Goal: Information Seeking & Learning: Learn about a topic

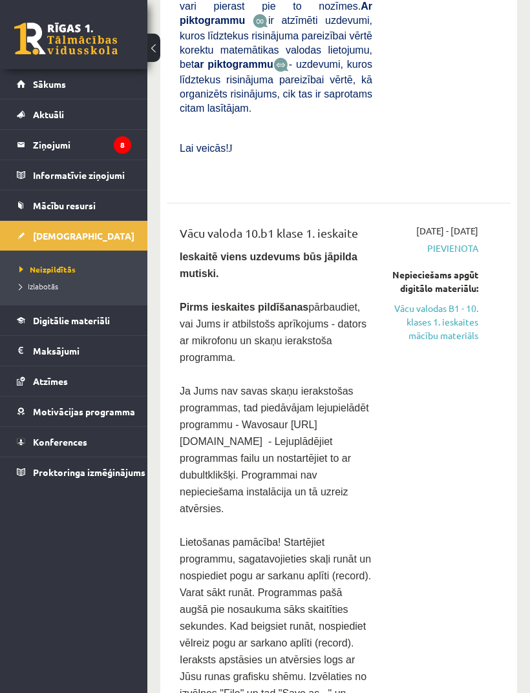
scroll to position [843, 0]
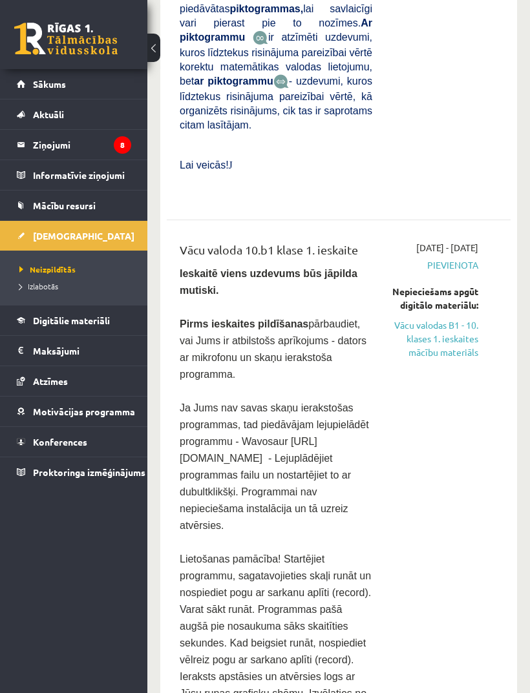
click at [448, 319] on link "Vācu valodas B1 - 10. klases 1. ieskaites mācību materiāls" at bounding box center [435, 339] width 87 height 41
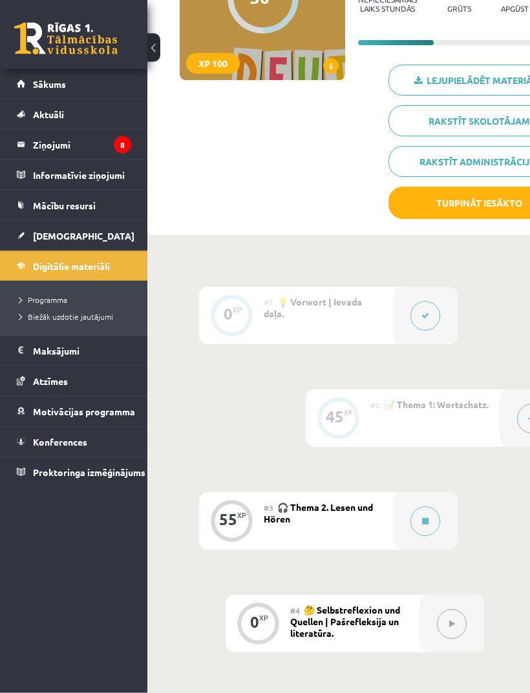
click at [428, 521] on icon at bounding box center [425, 522] width 6 height 8
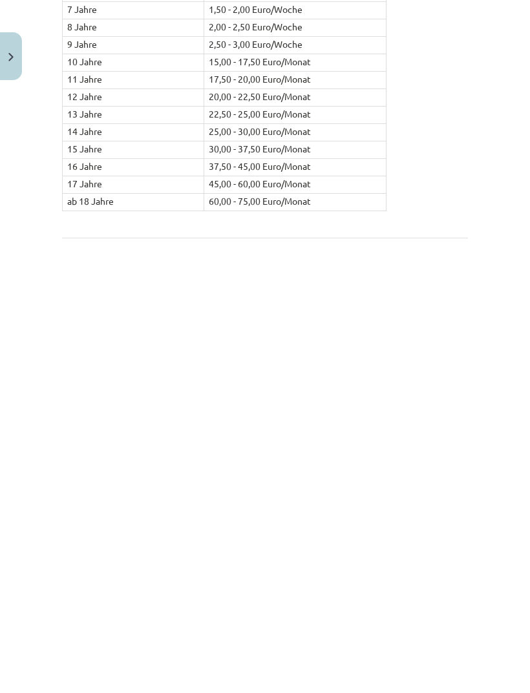
scroll to position [1348, 0]
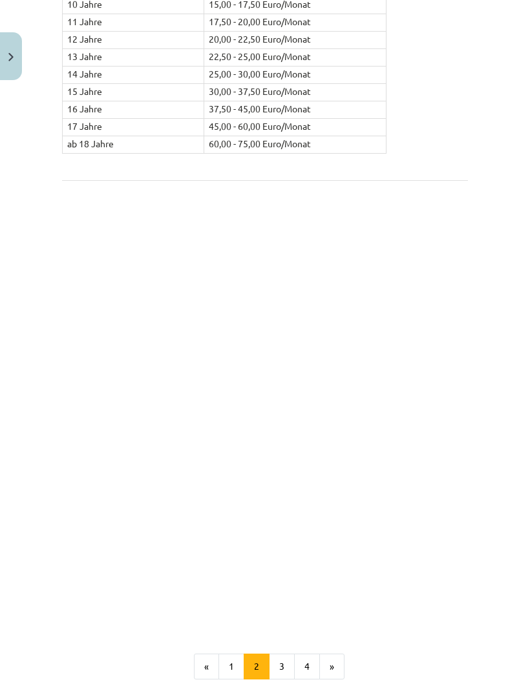
click at [238, 654] on button "1" at bounding box center [231, 667] width 26 height 26
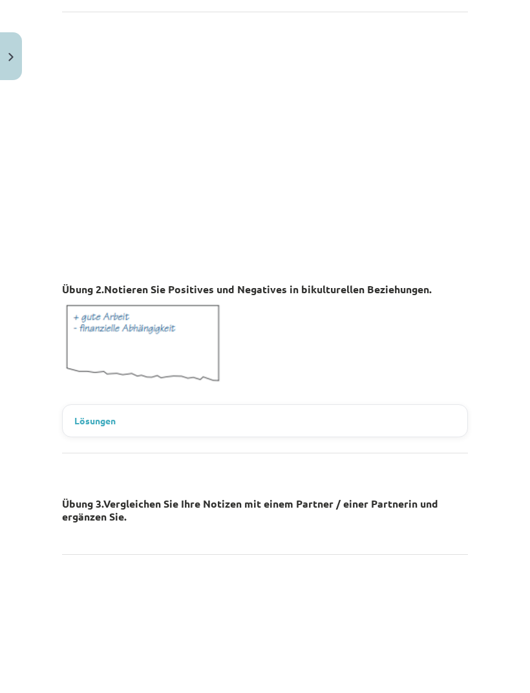
scroll to position [830, 0]
click at [377, 415] on summary "Lösungen" at bounding box center [264, 421] width 381 height 14
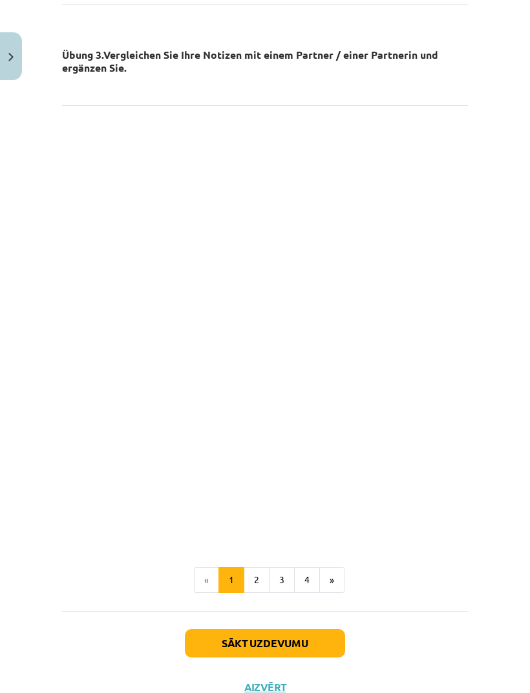
scroll to position [1535, 0]
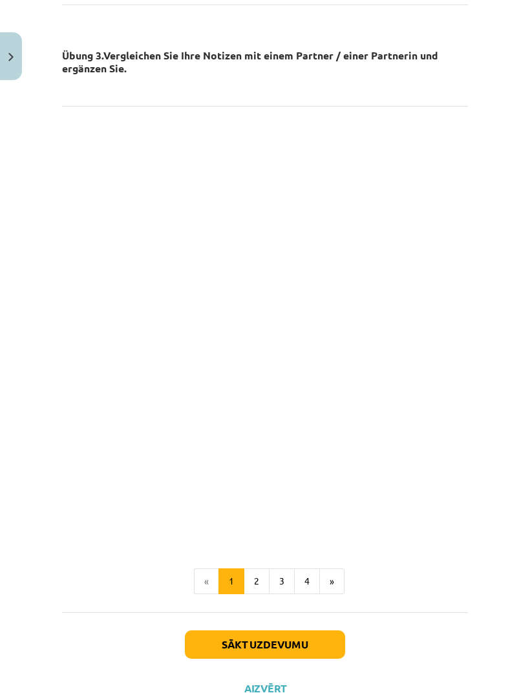
click at [260, 576] on button "2" at bounding box center [257, 582] width 26 height 26
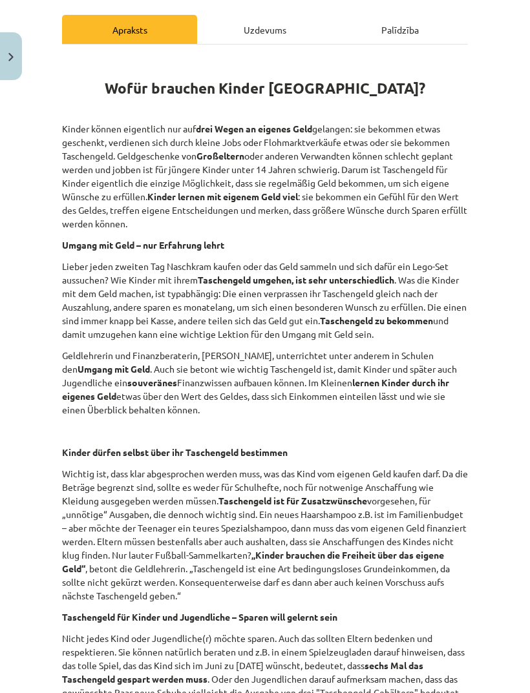
scroll to position [174, 0]
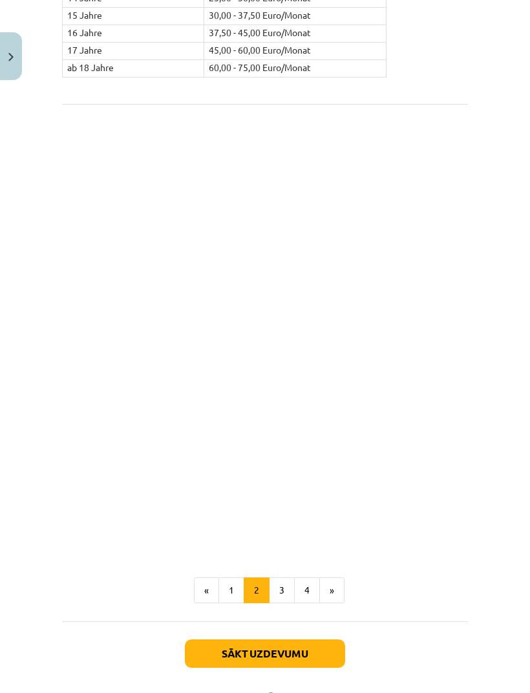
click at [286, 578] on button "3" at bounding box center [282, 591] width 26 height 26
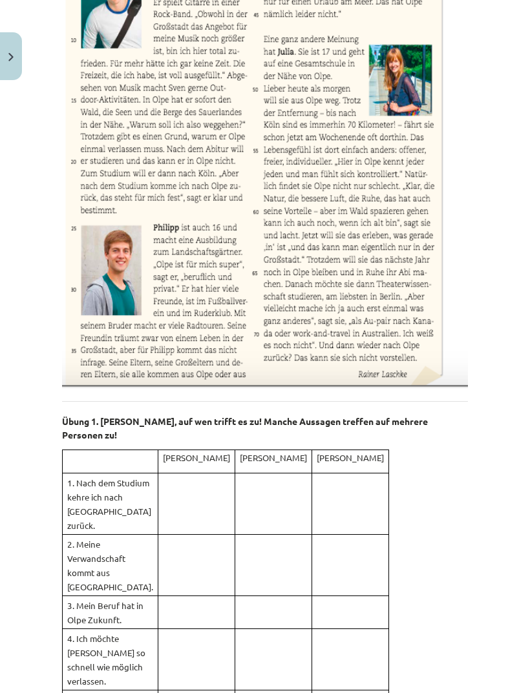
scroll to position [430, 0]
click at [230, 474] on p at bounding box center [196, 481] width 67 height 14
click at [235, 478] on td at bounding box center [196, 504] width 77 height 61
click at [407, 520] on div "📖 Lies den Text: Übung 1. [PERSON_NAME], auf wen trifft es zu! Manche Aussagen …" at bounding box center [265, 588] width 406 height 1574
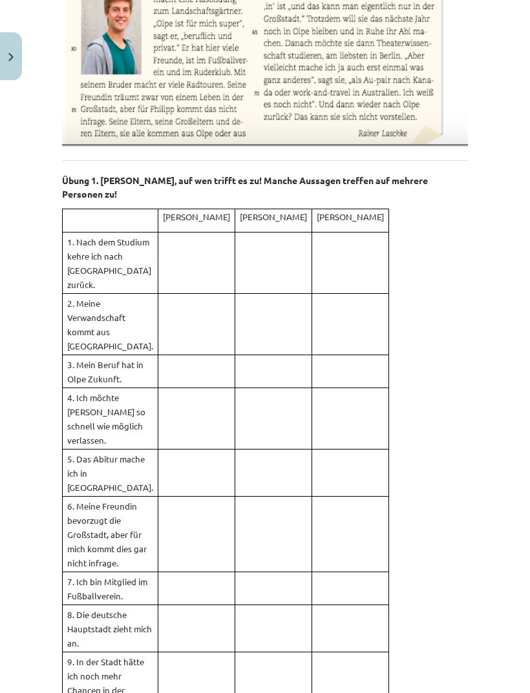
scroll to position [671, 0]
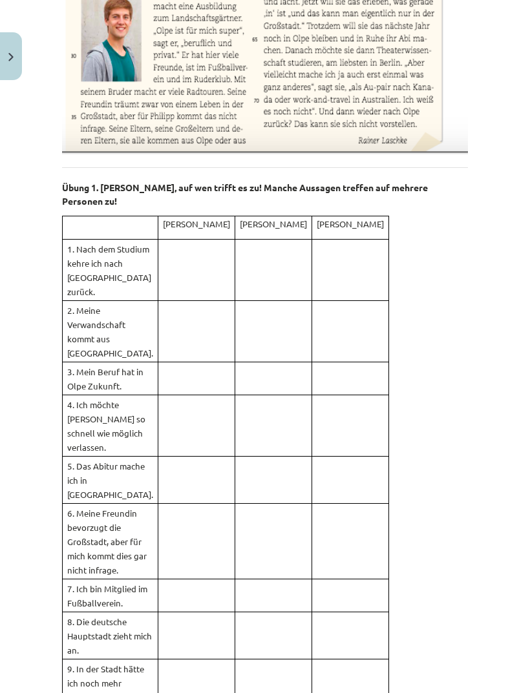
scroll to position [664, 0]
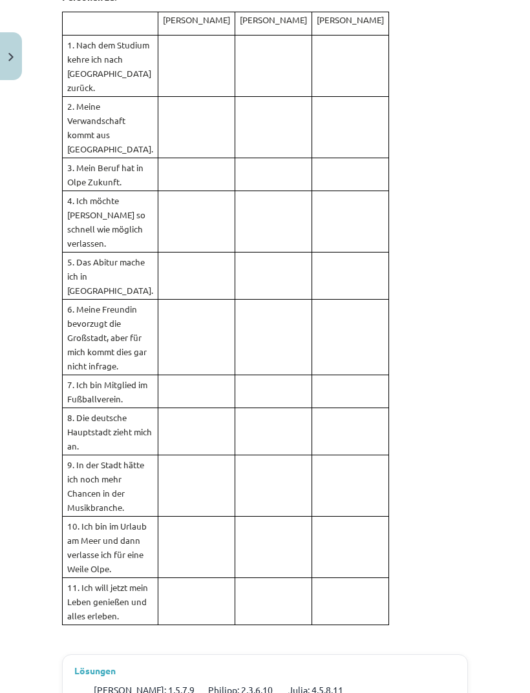
scroll to position [868, 0]
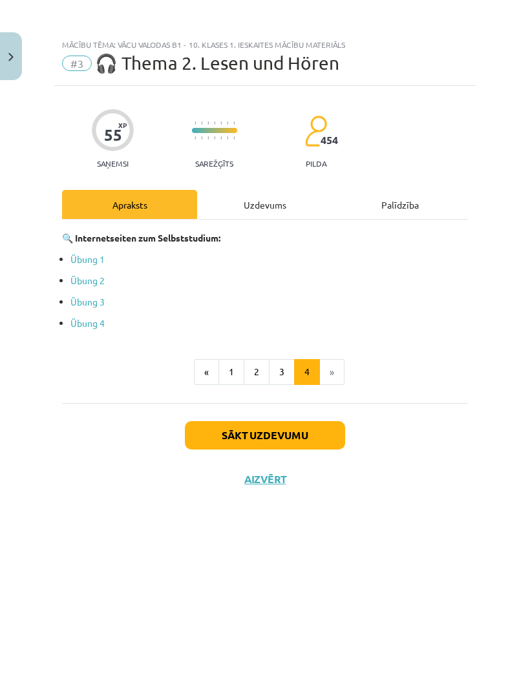
click at [90, 261] on link "Übung 1" at bounding box center [87, 259] width 34 height 12
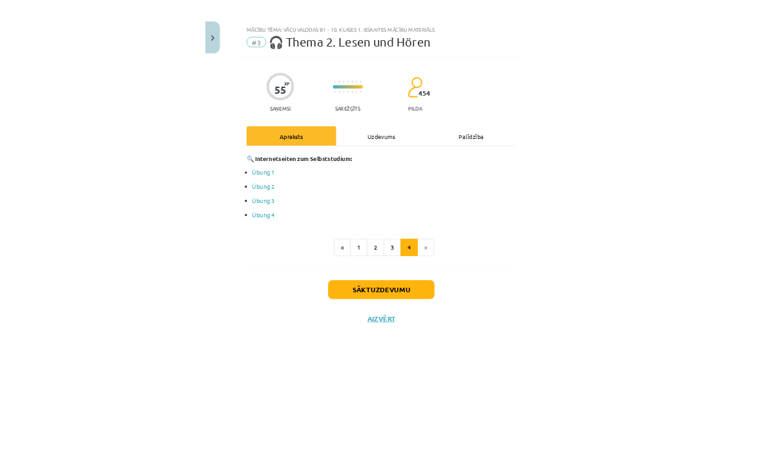
scroll to position [311, 0]
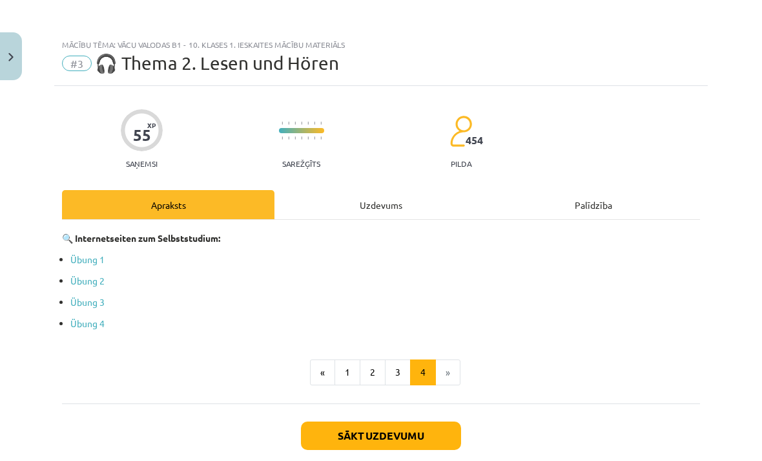
click at [94, 282] on link "Übung 2" at bounding box center [87, 281] width 34 height 12
click at [97, 301] on link "Übung 3" at bounding box center [87, 302] width 34 height 12
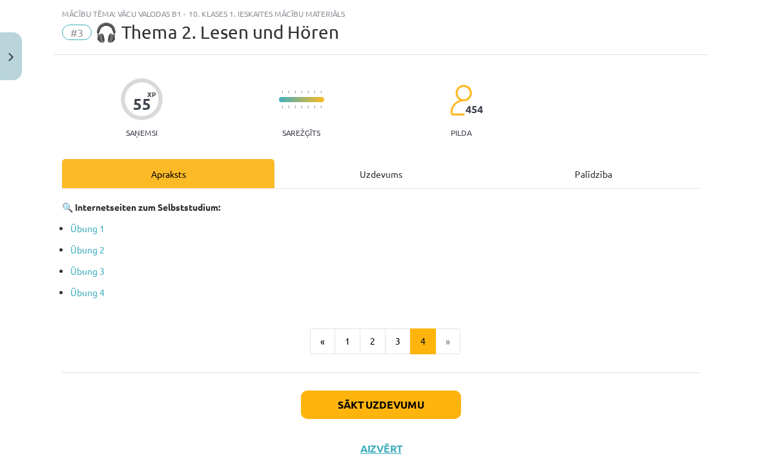
scroll to position [30, 0]
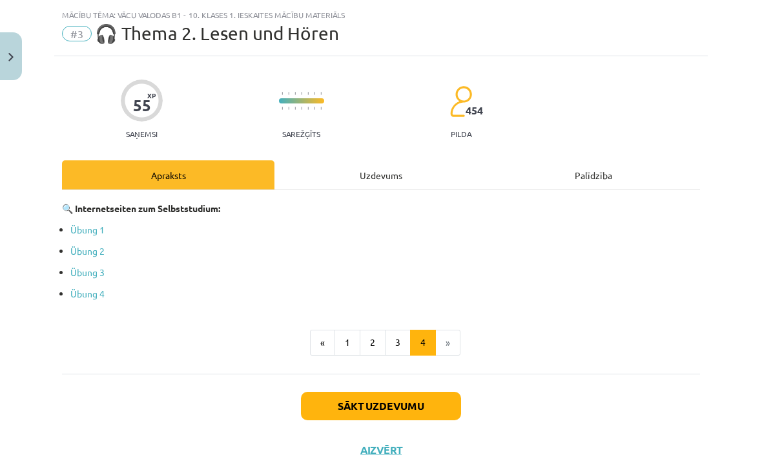
click at [419, 403] on button "Sākt uzdevumu" at bounding box center [381, 406] width 160 height 28
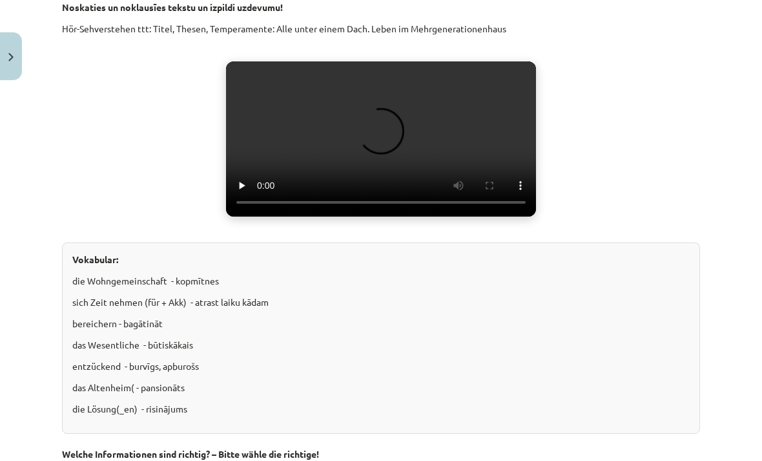
scroll to position [300, 0]
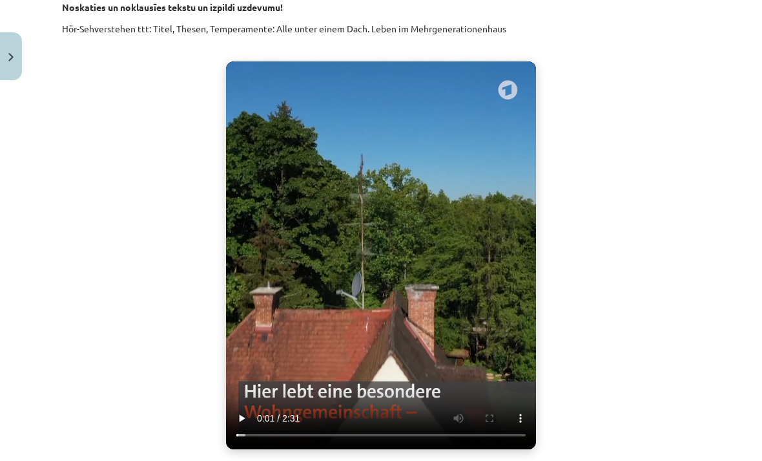
click at [383, 130] on video "Jūsu pārlūkprogramma neatbalsta video atskaņošanu." at bounding box center [381, 255] width 310 height 388
click at [386, 141] on video "Jūsu pārlūkprogramma neatbalsta video atskaņošanu." at bounding box center [381, 255] width 310 height 388
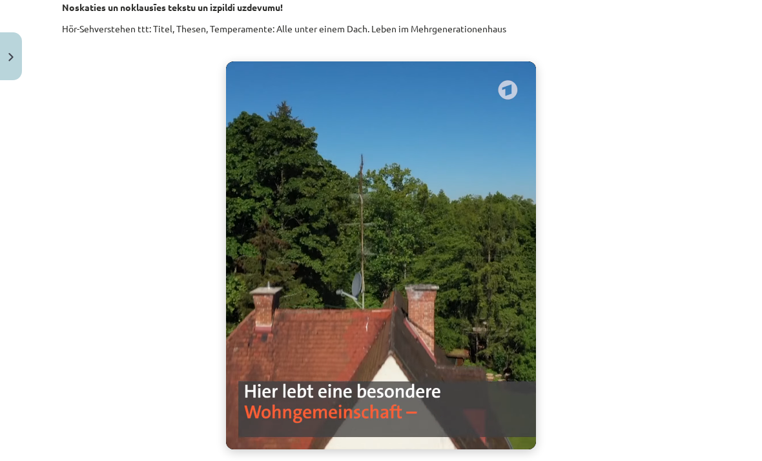
click at [388, 146] on video "Jūsu pārlūkprogramma neatbalsta video atskaņošanu." at bounding box center [381, 255] width 310 height 388
click at [229, 65] on video "Jūsu pārlūkprogramma neatbalsta video atskaņošanu." at bounding box center [381, 255] width 310 height 388
click at [514, 94] on video "Jūsu pārlūkprogramma neatbalsta video atskaņošanu." at bounding box center [381, 255] width 310 height 388
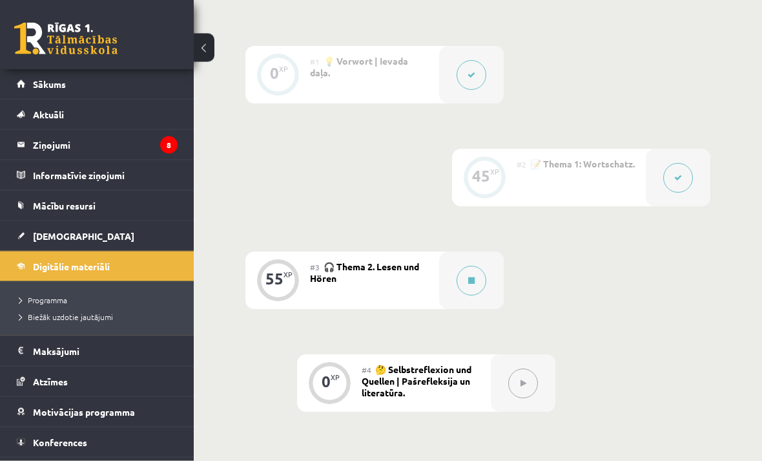
click at [473, 277] on icon at bounding box center [471, 281] width 6 height 8
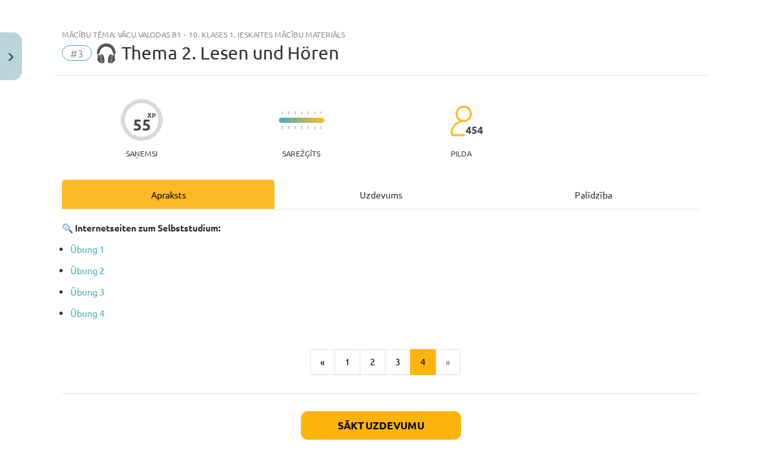
click at [390, 426] on button "Sākt uzdevumu" at bounding box center [381, 425] width 160 height 28
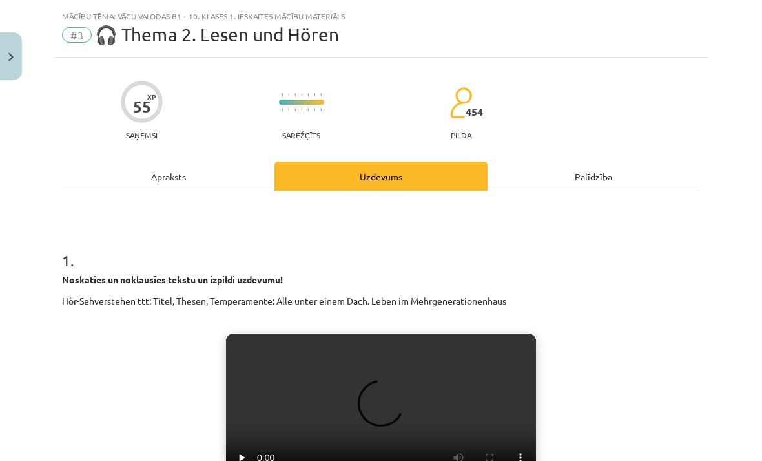
scroll to position [30, 0]
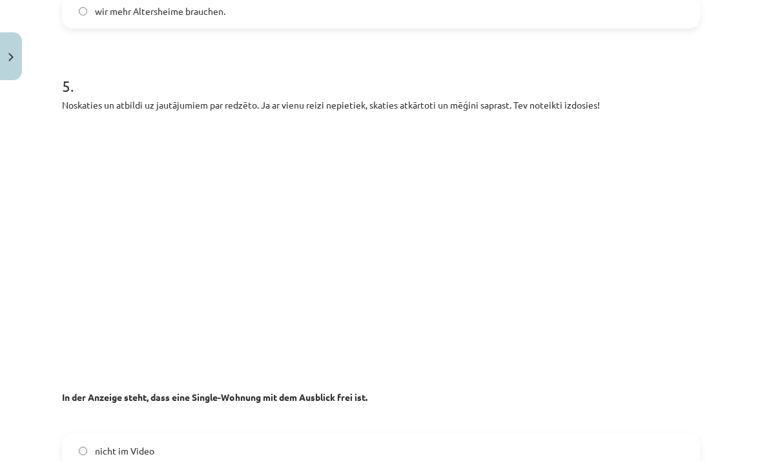
scroll to position [1748, 0]
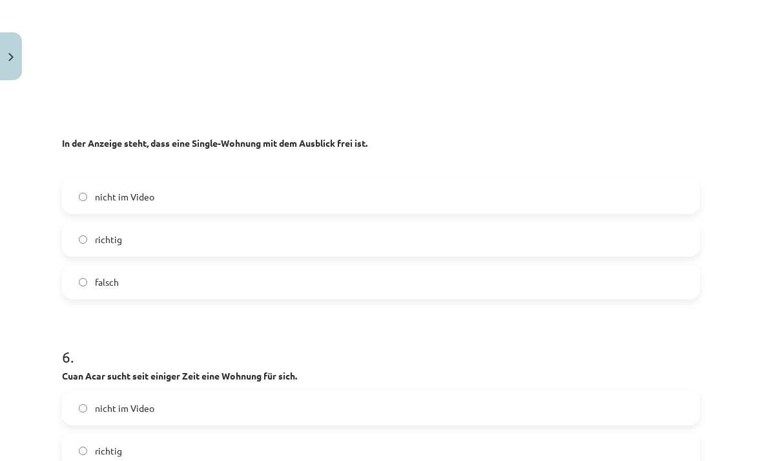
scroll to position [2002, 0]
click at [344, 434] on label "richtig" at bounding box center [381, 450] width 636 height 32
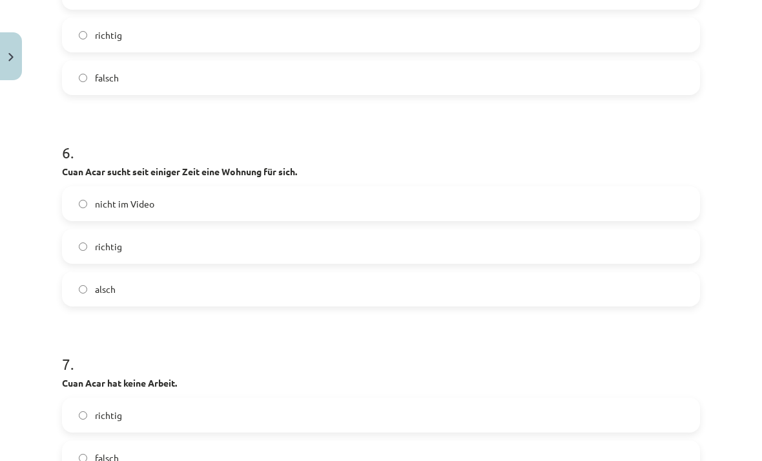
scroll to position [2207, 0]
click at [352, 441] on label "falsch" at bounding box center [381, 457] width 636 height 32
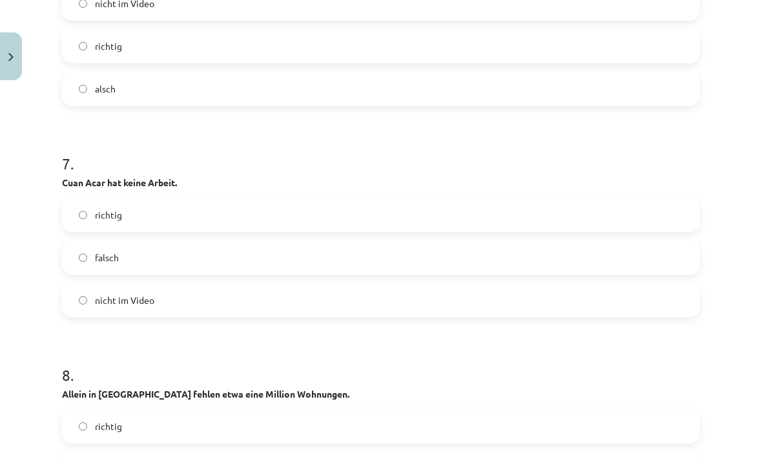
scroll to position [2406, 0]
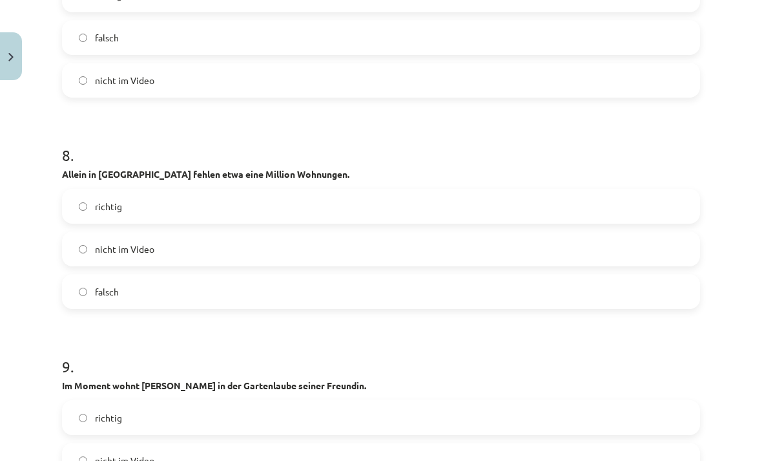
scroll to position [2627, 0]
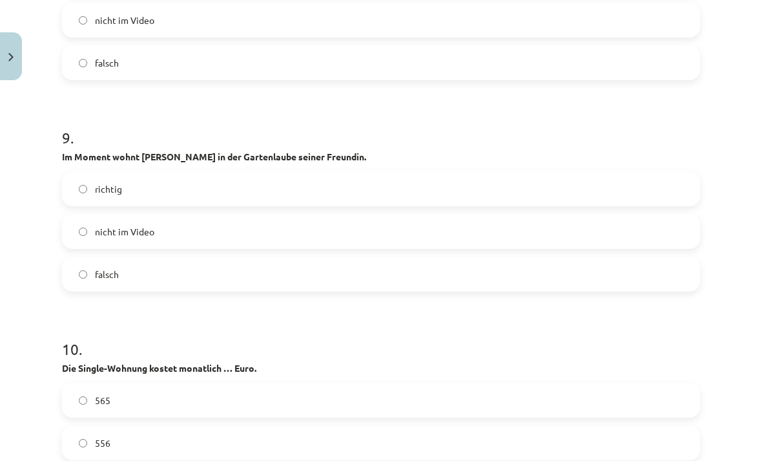
scroll to position [2855, 0]
click at [96, 394] on span "565" at bounding box center [103, 401] width 16 height 14
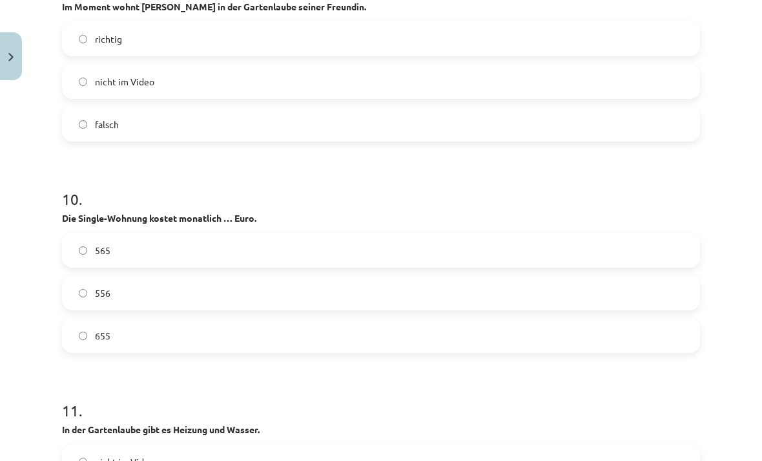
scroll to position [3006, 0]
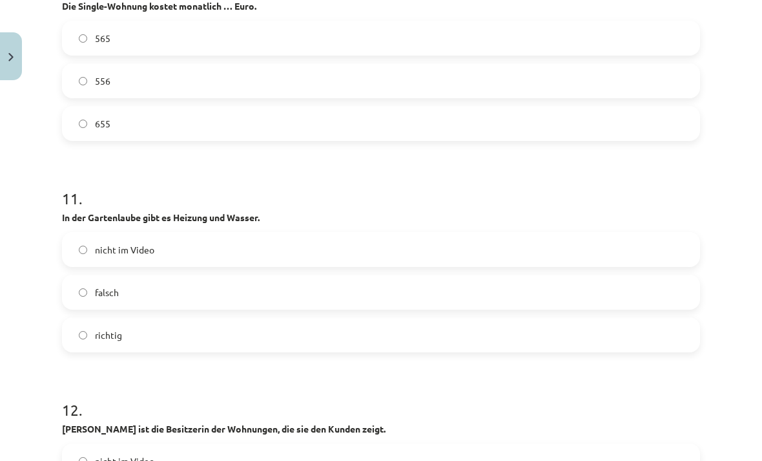
scroll to position [3217, 0]
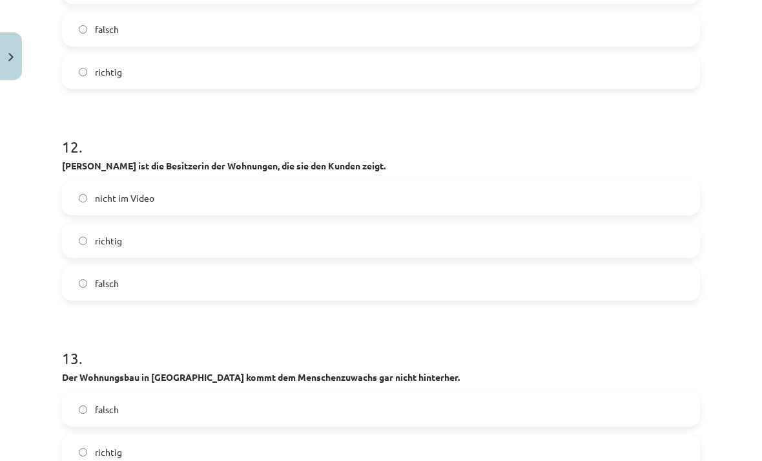
scroll to position [3480, 0]
click at [393, 394] on label "falsch" at bounding box center [381, 410] width 636 height 32
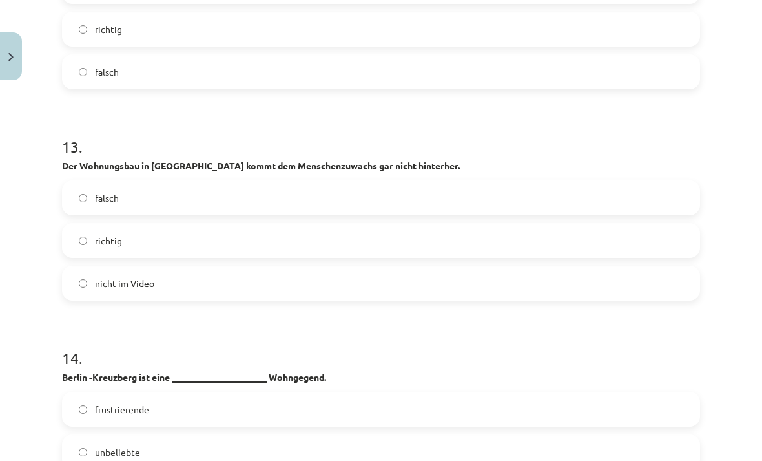
scroll to position [3691, 0]
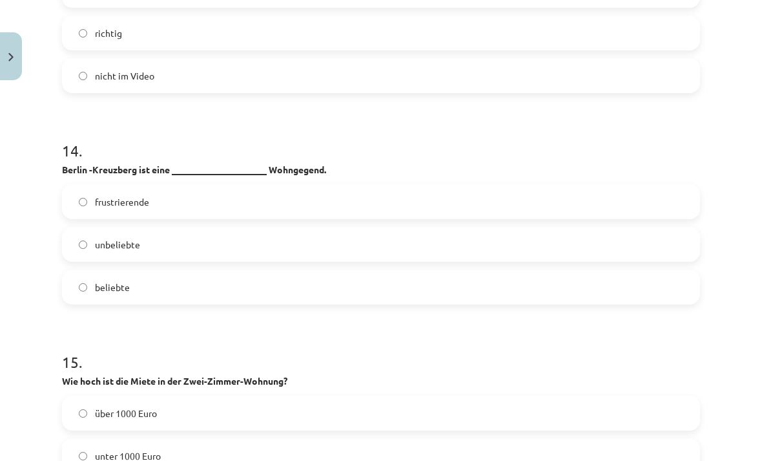
scroll to position [3899, 0]
click at [277, 397] on label "über 1000 Euro" at bounding box center [381, 413] width 636 height 32
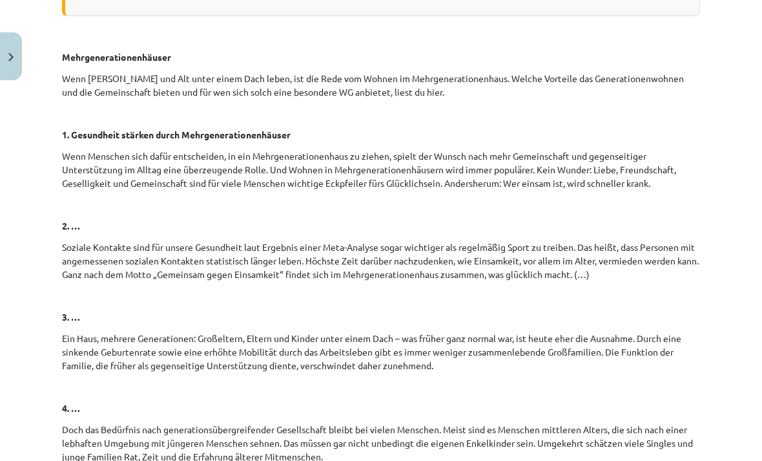
scroll to position [5052, 0]
select select "**********"
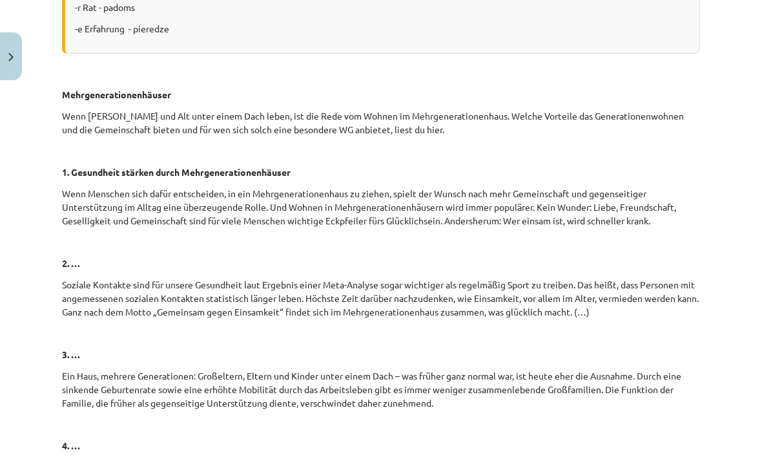
scroll to position [5014, 0]
select select "**********"
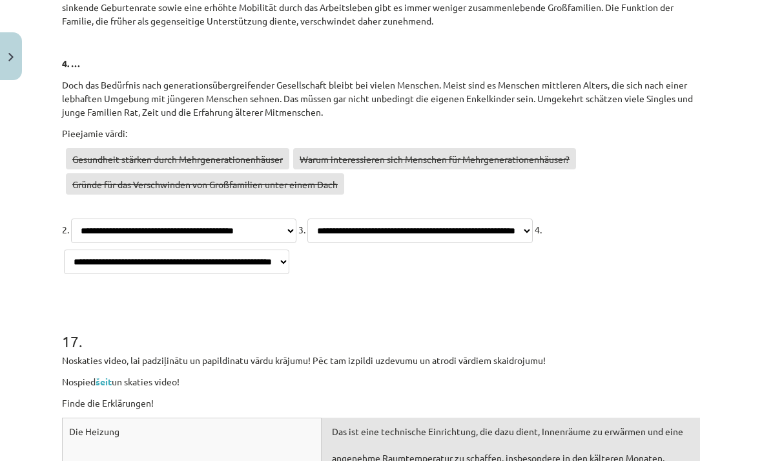
scroll to position [5396, 0]
click at [109, 375] on link "šeit" at bounding box center [104, 381] width 16 height 12
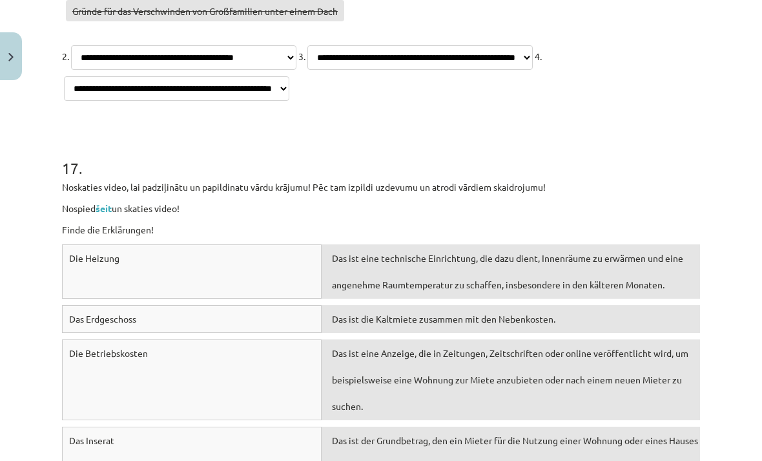
scroll to position [5569, 0]
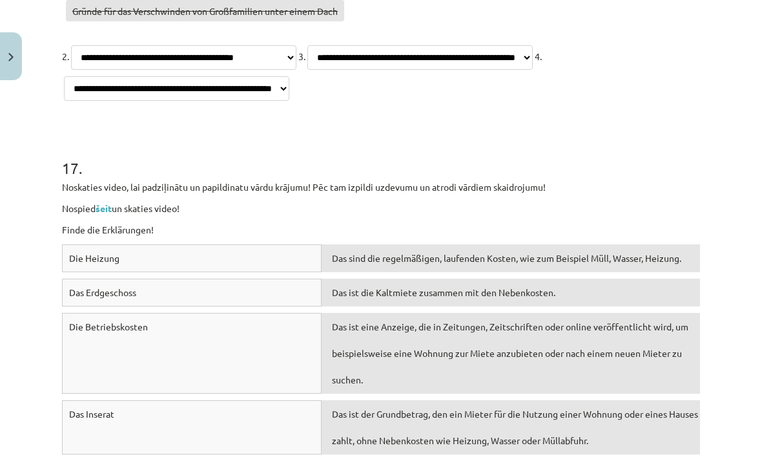
click at [732, 327] on div "Mācību tēma: Vācu valodas b1 - 10. klases 1. ieskaites mācību materiāls #3 🎧 Th…" at bounding box center [381, 230] width 762 height 461
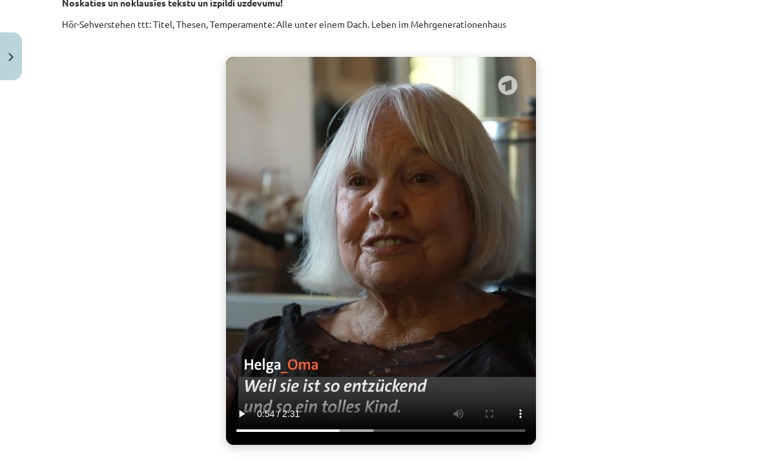
scroll to position [297, 0]
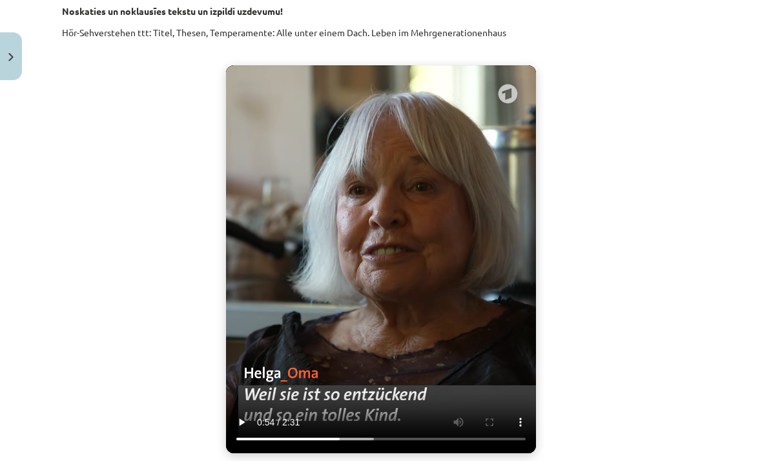
click at [377, 147] on video "Jūsu pārlūkprogramma neatbalsta video atskaņošanu." at bounding box center [381, 259] width 310 height 388
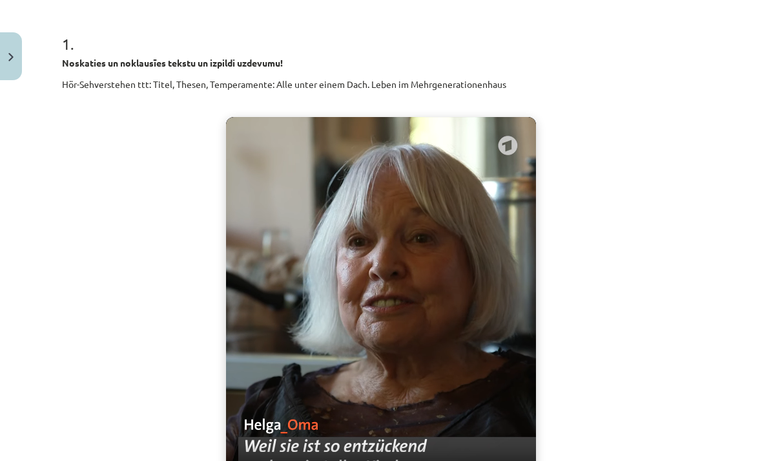
scroll to position [244, 0]
click at [240, 127] on video "Jūsu pārlūkprogramma neatbalsta video atskaņošanu." at bounding box center [381, 312] width 310 height 388
click at [261, 162] on video "Jūsu pārlūkprogramma neatbalsta video atskaņošanu." at bounding box center [381, 312] width 310 height 388
click at [232, 131] on video "Jūsu pārlūkprogramma neatbalsta video atskaņošanu." at bounding box center [381, 312] width 310 height 388
click at [244, 143] on video "Jūsu pārlūkprogramma neatbalsta video atskaņošanu." at bounding box center [381, 312] width 310 height 388
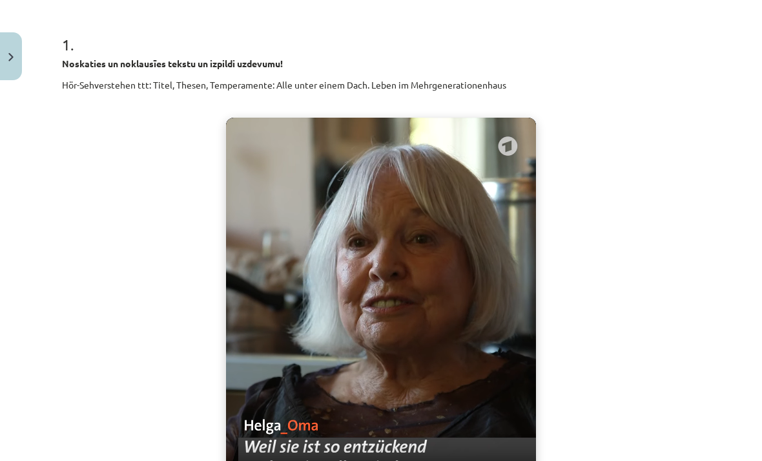
click at [263, 166] on video "Jūsu pārlūkprogramma neatbalsta video atskaņošanu." at bounding box center [381, 312] width 310 height 388
click at [310, 205] on video "Jūsu pārlūkprogramma neatbalsta video atskaņošanu." at bounding box center [381, 312] width 310 height 388
click at [318, 201] on video "Jūsu pārlūkprogramma neatbalsta video atskaņošanu." at bounding box center [381, 312] width 310 height 388
click at [306, 233] on video "Jūsu pārlūkprogramma neatbalsta video atskaņošanu." at bounding box center [381, 312] width 310 height 388
click at [350, 203] on video "Jūsu pārlūkprogramma neatbalsta video atskaņošanu." at bounding box center [381, 312] width 310 height 388
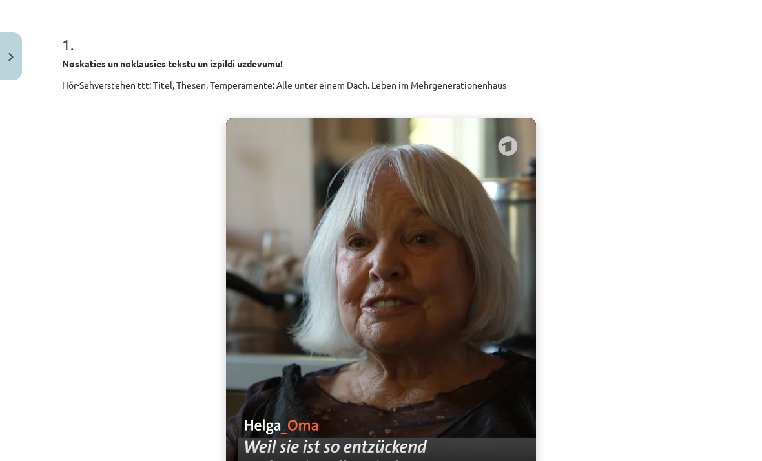
click at [458, 227] on video "Jūsu pārlūkprogramma neatbalsta video atskaņošanu." at bounding box center [381, 312] width 310 height 388
click at [461, 234] on video "Jūsu pārlūkprogramma neatbalsta video atskaņošanu." at bounding box center [381, 312] width 310 height 388
click at [451, 247] on video "Jūsu pārlūkprogramma neatbalsta video atskaņošanu." at bounding box center [381, 312] width 310 height 388
click at [426, 247] on video "Jūsu pārlūkprogramma neatbalsta video atskaņošanu." at bounding box center [381, 312] width 310 height 388
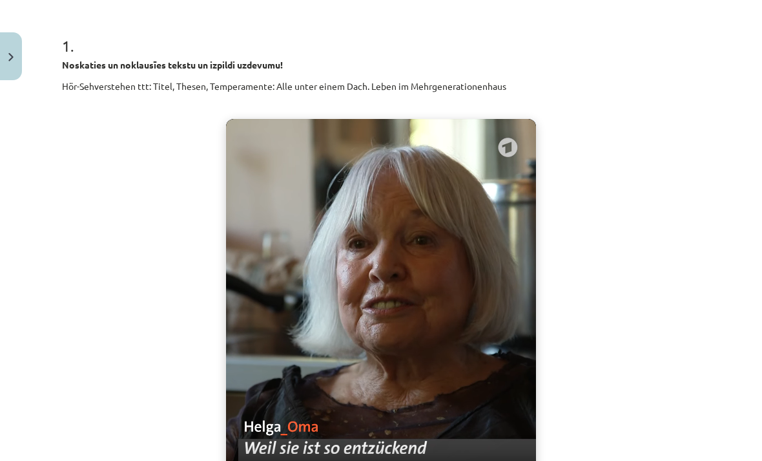
scroll to position [246, 0]
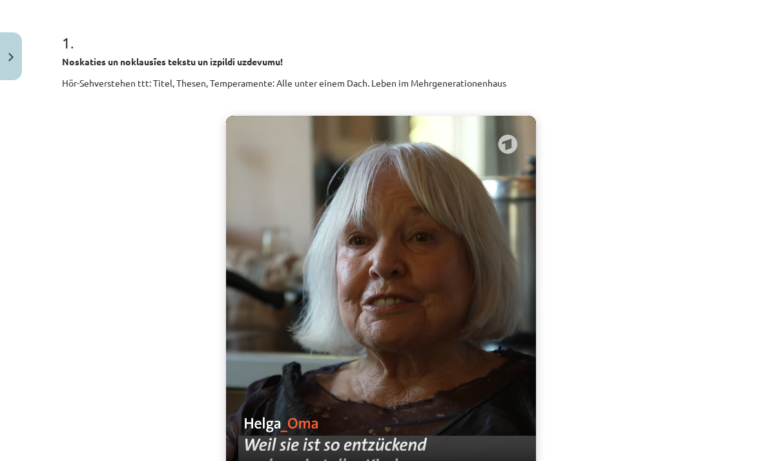
click at [386, 235] on video "Jūsu pārlūkprogramma neatbalsta video atskaņošanu." at bounding box center [381, 310] width 310 height 388
click at [388, 236] on video "Jūsu pārlūkprogramma neatbalsta video atskaņošanu." at bounding box center [381, 310] width 310 height 388
click at [390, 238] on video "Jūsu pārlūkprogramma neatbalsta video atskaņošanu." at bounding box center [381, 310] width 310 height 388
click at [399, 245] on video "Jūsu pārlūkprogramma neatbalsta video atskaņošanu." at bounding box center [381, 310] width 310 height 388
click at [402, 247] on video "Jūsu pārlūkprogramma neatbalsta video atskaņošanu." at bounding box center [381, 310] width 310 height 388
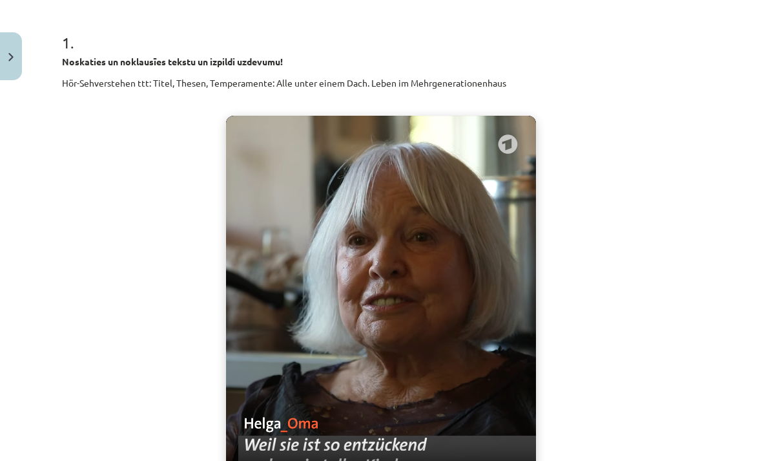
click at [406, 247] on video "Jūsu pārlūkprogramma neatbalsta video atskaņošanu." at bounding box center [381, 310] width 310 height 388
click at [404, 244] on video "Jūsu pārlūkprogramma neatbalsta video atskaņošanu." at bounding box center [381, 310] width 310 height 388
click at [404, 247] on video "Jūsu pārlūkprogramma neatbalsta video atskaņošanu." at bounding box center [381, 310] width 310 height 388
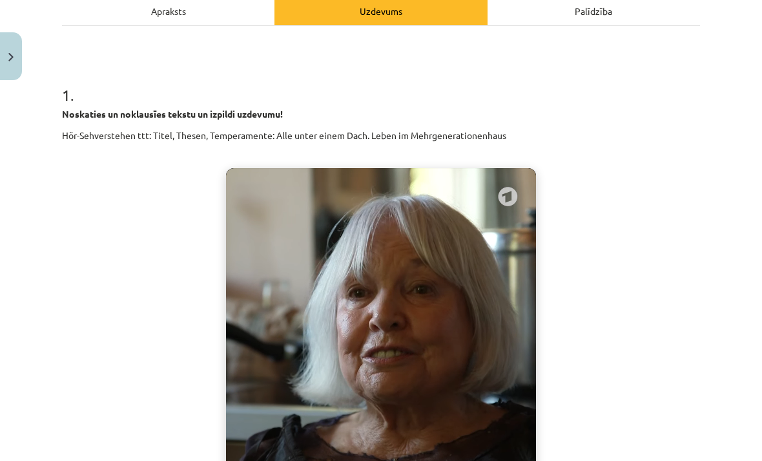
scroll to position [194, 0]
click at [427, 245] on video "Jūsu pārlūkprogramma neatbalsta video atskaņošanu." at bounding box center [381, 361] width 310 height 388
click at [428, 246] on video "Jūsu pārlūkprogramma neatbalsta video atskaņošanu." at bounding box center [381, 361] width 310 height 388
click at [428, 247] on video "Jūsu pārlūkprogramma neatbalsta video atskaņošanu." at bounding box center [381, 361] width 310 height 388
click at [426, 246] on video "Jūsu pārlūkprogramma neatbalsta video atskaņošanu." at bounding box center [381, 361] width 310 height 388
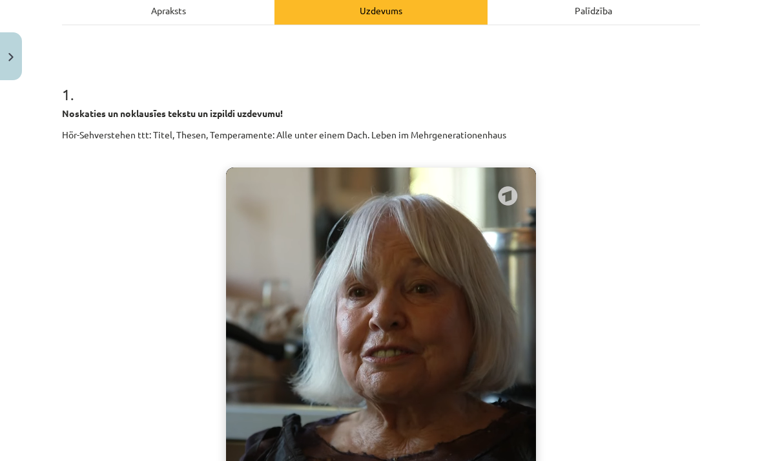
click at [423, 247] on video "Jūsu pārlūkprogramma neatbalsta video atskaņošanu." at bounding box center [381, 361] width 310 height 388
click at [421, 249] on video "Jūsu pārlūkprogramma neatbalsta video atskaņošanu." at bounding box center [381, 361] width 310 height 388
click at [423, 251] on video "Jūsu pārlūkprogramma neatbalsta video atskaņošanu." at bounding box center [381, 361] width 310 height 388
click at [423, 252] on video "Jūsu pārlūkprogramma neatbalsta video atskaņošanu." at bounding box center [381, 361] width 310 height 388
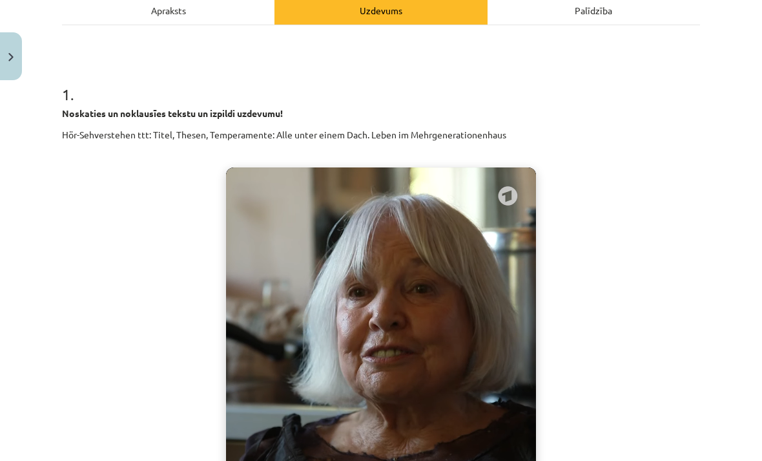
click at [423, 252] on video "Jūsu pārlūkprogramma neatbalsta video atskaņošanu." at bounding box center [381, 361] width 310 height 388
click at [421, 252] on video "Jūsu pārlūkprogramma neatbalsta video atskaņošanu." at bounding box center [381, 361] width 310 height 388
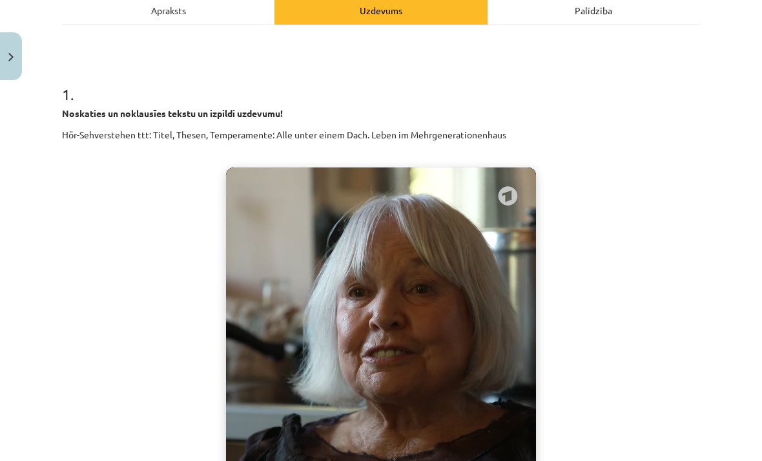
click at [417, 254] on video "Jūsu pārlūkprogramma neatbalsta video atskaņošanu." at bounding box center [381, 361] width 310 height 388
click at [418, 250] on video "Jūsu pārlūkprogramma neatbalsta video atskaņošanu." at bounding box center [381, 361] width 310 height 388
click at [414, 249] on video "Jūsu pārlūkprogramma neatbalsta video atskaņošanu." at bounding box center [381, 361] width 310 height 388
click at [408, 251] on video "Jūsu pārlūkprogramma neatbalsta video atskaņošanu." at bounding box center [381, 361] width 310 height 388
click at [407, 247] on video "Jūsu pārlūkprogramma neatbalsta video atskaņošanu." at bounding box center [381, 361] width 310 height 388
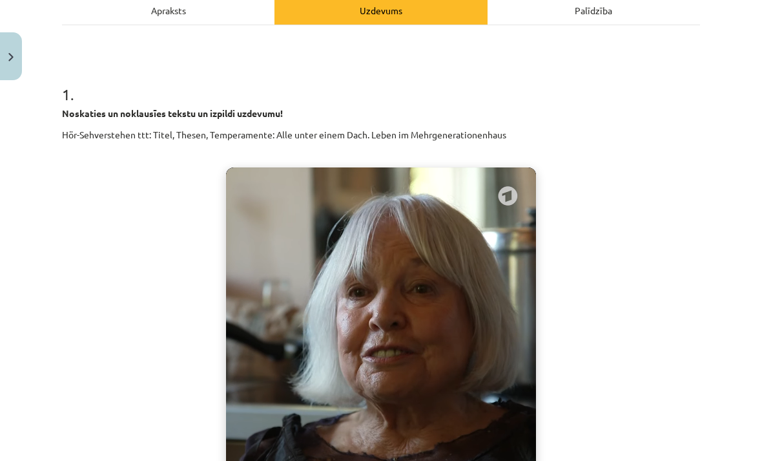
click at [404, 250] on video "Jūsu pārlūkprogramma neatbalsta video atskaņošanu." at bounding box center [381, 361] width 310 height 388
click at [402, 253] on video "Jūsu pārlūkprogramma neatbalsta video atskaņošanu." at bounding box center [381, 361] width 310 height 388
click at [400, 254] on video "Jūsu pārlūkprogramma neatbalsta video atskaņošanu." at bounding box center [381, 361] width 310 height 388
click at [402, 255] on video "Jūsu pārlūkprogramma neatbalsta video atskaņošanu." at bounding box center [381, 361] width 310 height 388
click at [400, 253] on video "Jūsu pārlūkprogramma neatbalsta video atskaņošanu." at bounding box center [381, 361] width 310 height 388
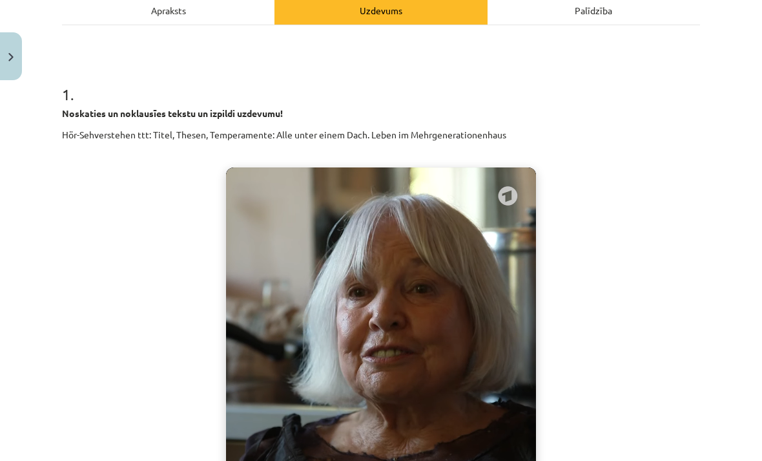
click at [403, 253] on video "Jūsu pārlūkprogramma neatbalsta video atskaņošanu." at bounding box center [381, 361] width 310 height 388
click at [403, 252] on video "Jūsu pārlūkprogramma neatbalsta video atskaņošanu." at bounding box center [381, 361] width 310 height 388
click at [409, 252] on video "Jūsu pārlūkprogramma neatbalsta video atskaņošanu." at bounding box center [381, 361] width 310 height 388
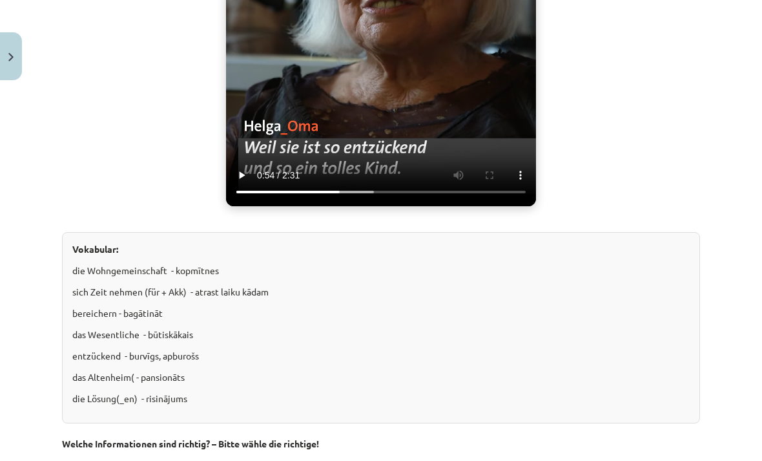
scroll to position [543, 0]
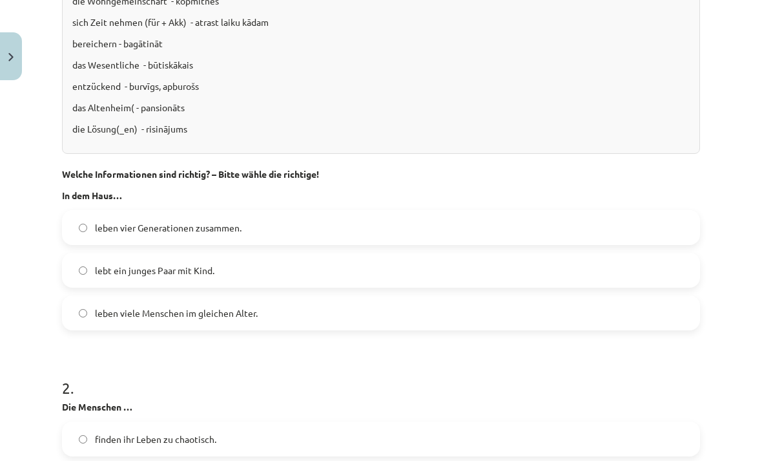
scroll to position [813, 0]
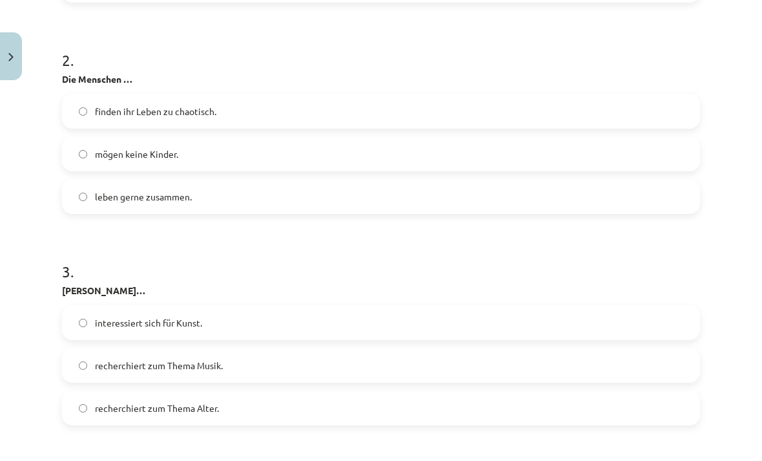
scroll to position [1140, 0]
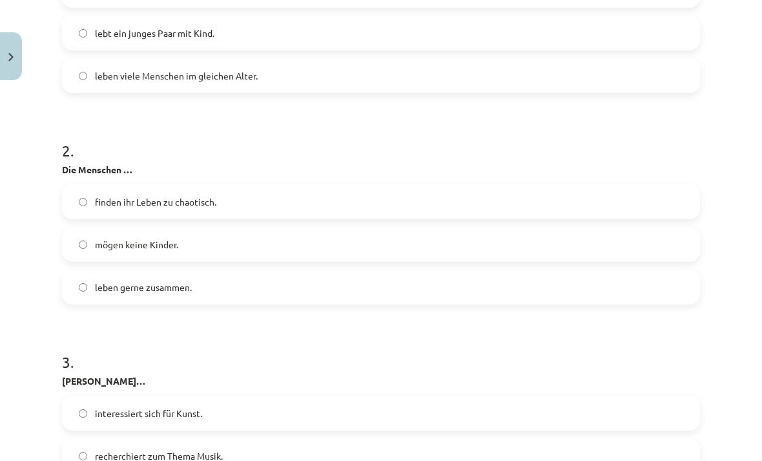
scroll to position [1050, 0]
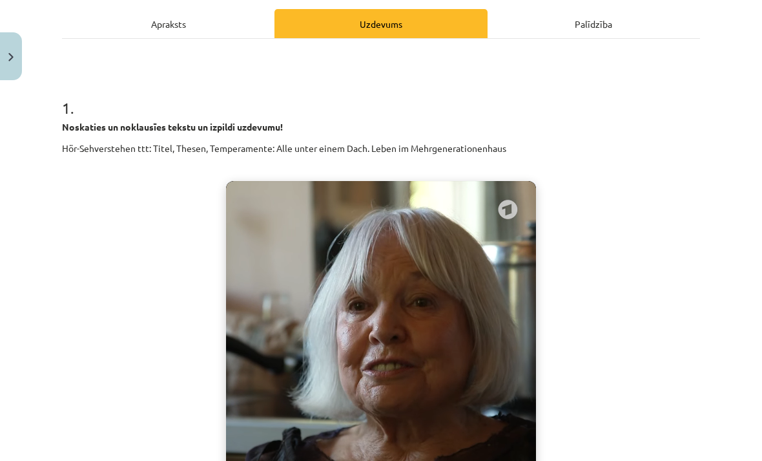
scroll to position [181, 0]
click at [372, 268] on video "Jūsu pārlūkprogramma neatbalsta video atskaņošanu." at bounding box center [381, 375] width 310 height 388
click at [376, 255] on video "Jūsu pārlūkprogramma neatbalsta video atskaņošanu." at bounding box center [381, 375] width 310 height 388
click at [392, 233] on video "Jūsu pārlūkprogramma neatbalsta video atskaņošanu." at bounding box center [381, 375] width 310 height 388
click at [392, 235] on video "Jūsu pārlūkprogramma neatbalsta video atskaņošanu." at bounding box center [381, 375] width 310 height 388
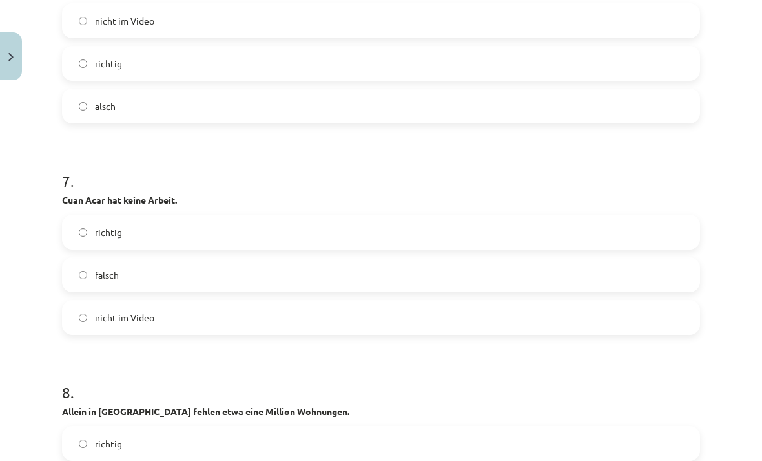
scroll to position [2391, 0]
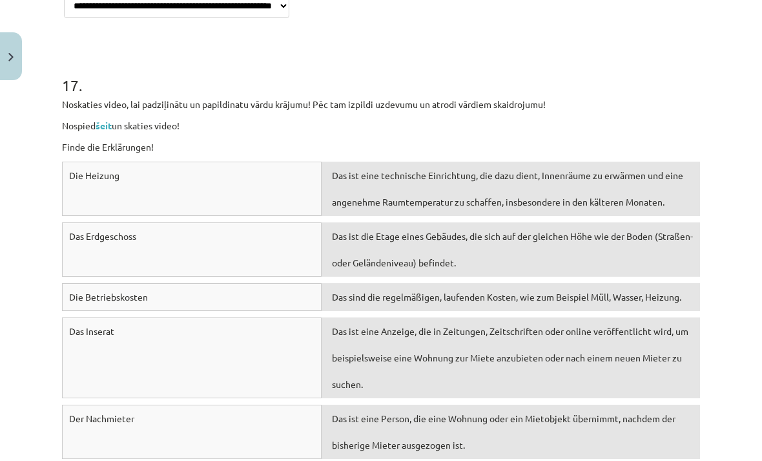
scroll to position [5651, 0]
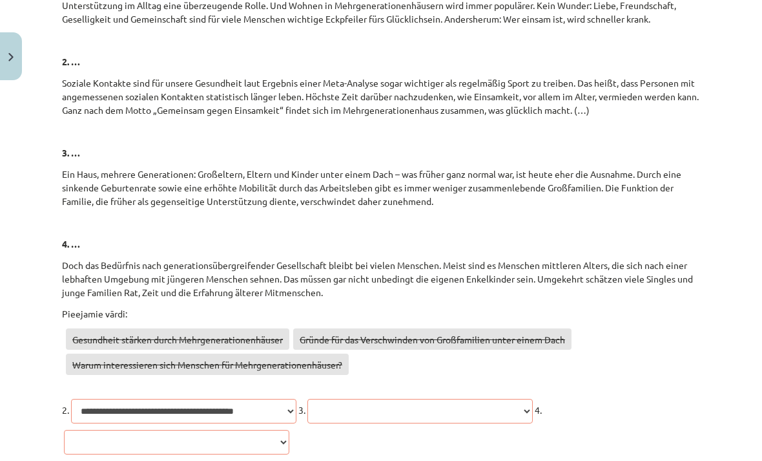
scroll to position [5214, 0]
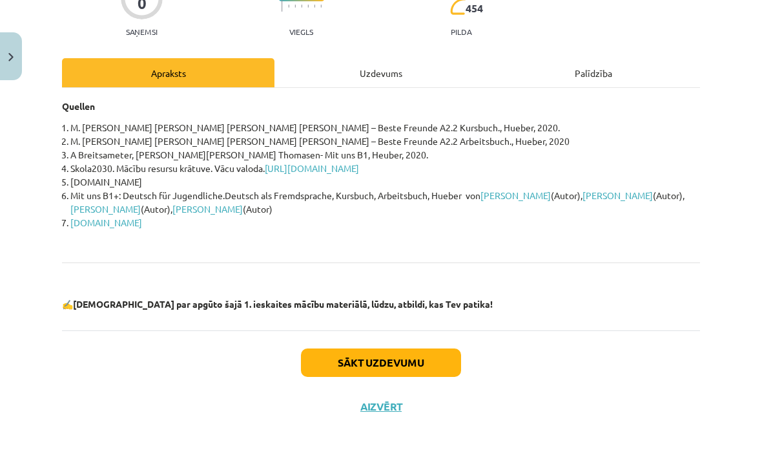
scroll to position [89, 0]
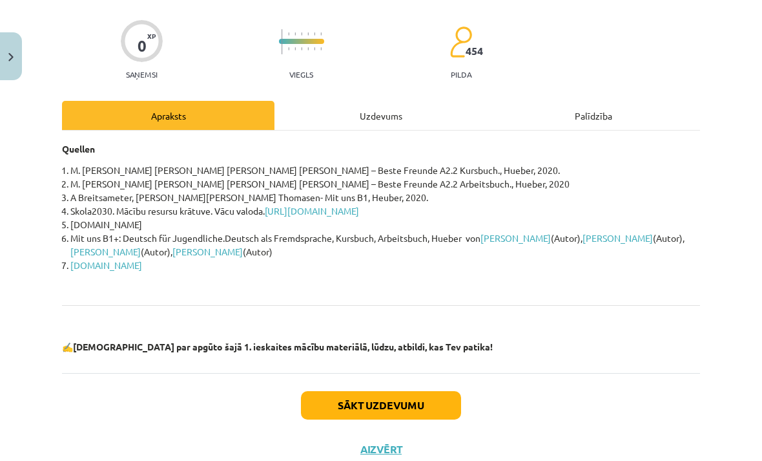
click at [359, 213] on link "https://mape.skola2030.lv/resources/395" at bounding box center [312, 211] width 94 height 12
click at [364, 392] on button "Sākt uzdevumu" at bounding box center [381, 405] width 160 height 28
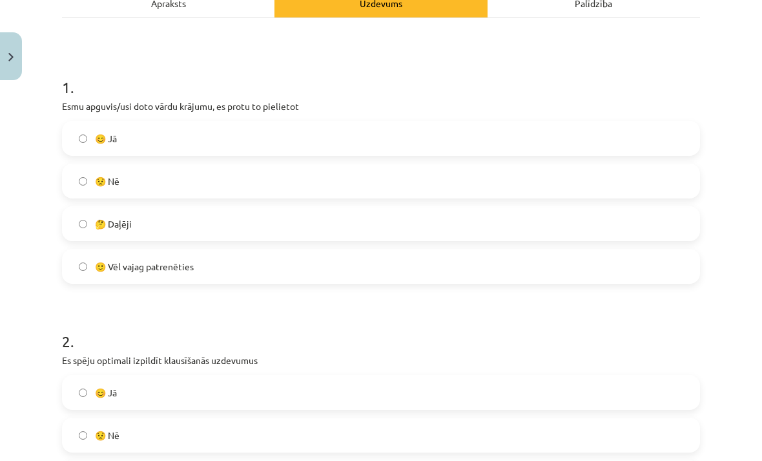
scroll to position [202, 0]
click at [348, 223] on label "🤔 Daļēji" at bounding box center [381, 223] width 636 height 32
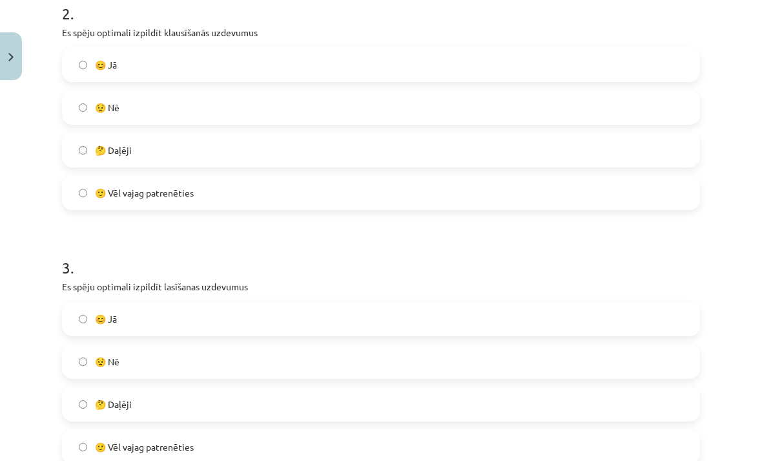
scroll to position [529, 0]
click at [331, 312] on label "😊 Jā" at bounding box center [381, 319] width 636 height 32
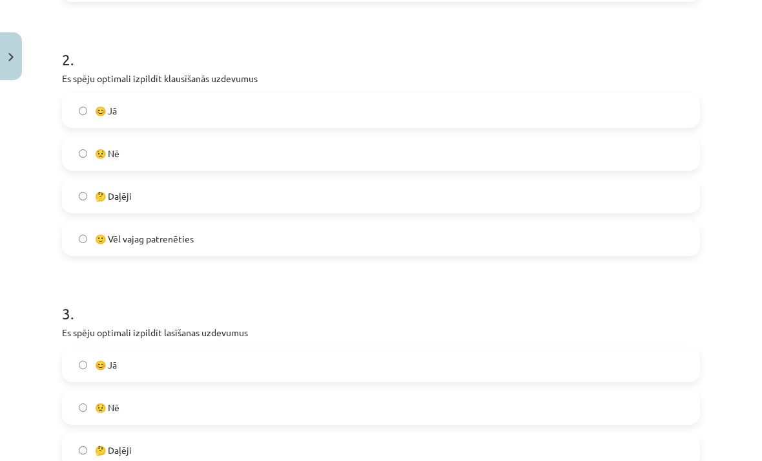
scroll to position [483, 0]
click at [361, 194] on label "🤔 Daļēji" at bounding box center [381, 196] width 636 height 32
click at [359, 244] on label "🙂 Vēl vajag patrenēties" at bounding box center [381, 238] width 636 height 32
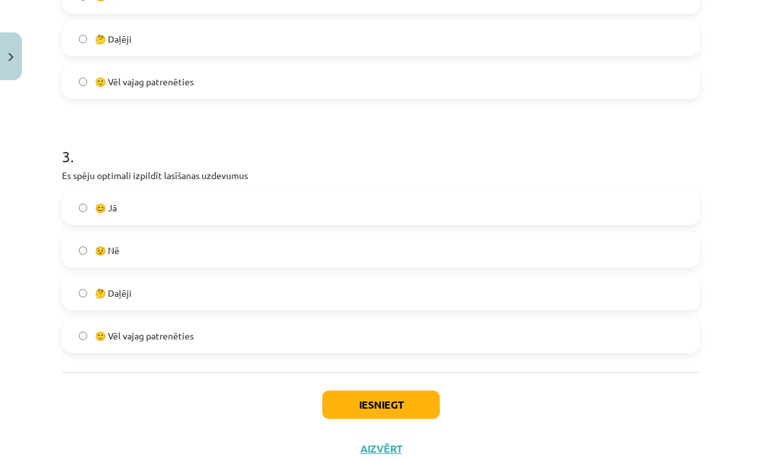
scroll to position [640, 0]
click at [381, 401] on button "Iesniegt" at bounding box center [381, 405] width 118 height 28
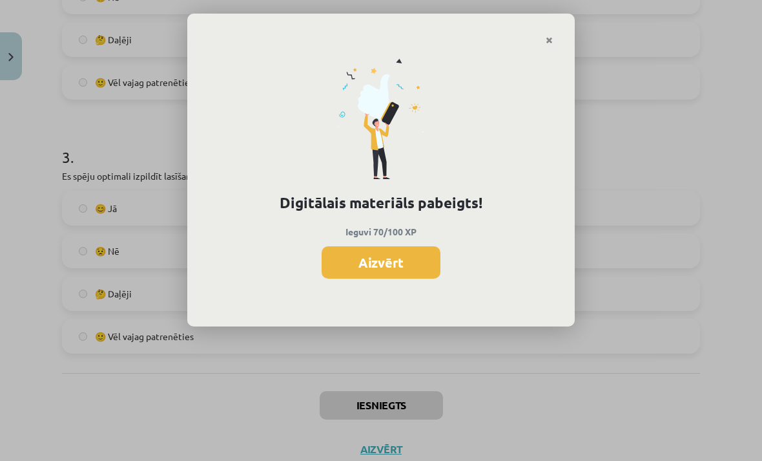
click at [410, 268] on button "Aizvērt" at bounding box center [381, 262] width 119 height 32
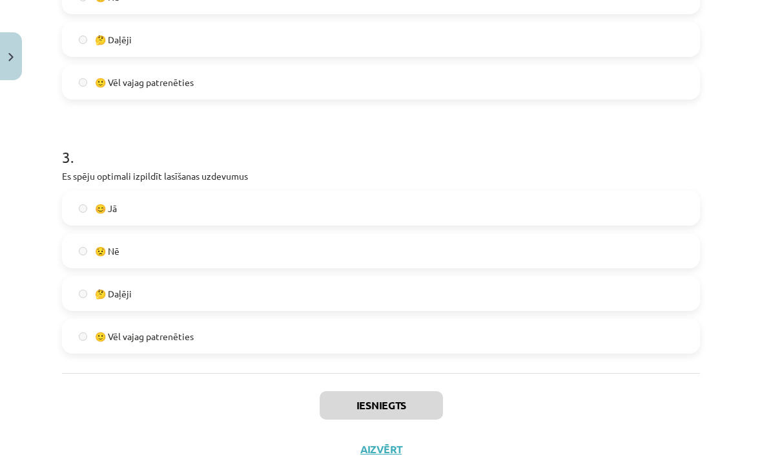
scroll to position [428, 0]
click at [379, 448] on button "Aizvērt" at bounding box center [381, 449] width 49 height 13
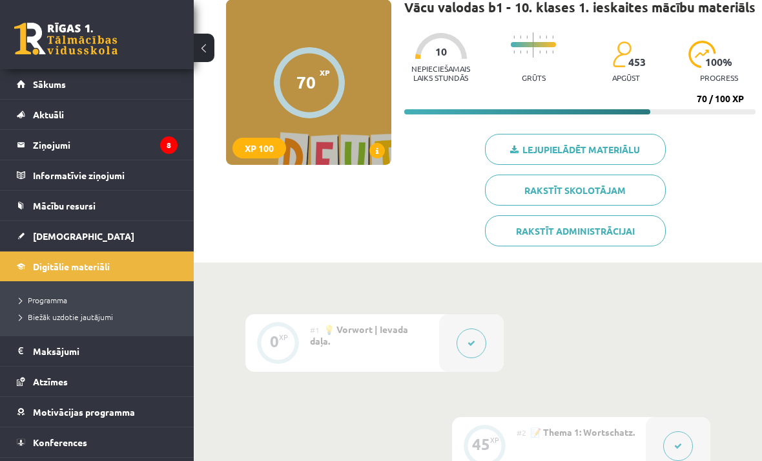
scroll to position [0, 0]
